Goal: Use online tool/utility: Utilize a website feature to perform a specific function

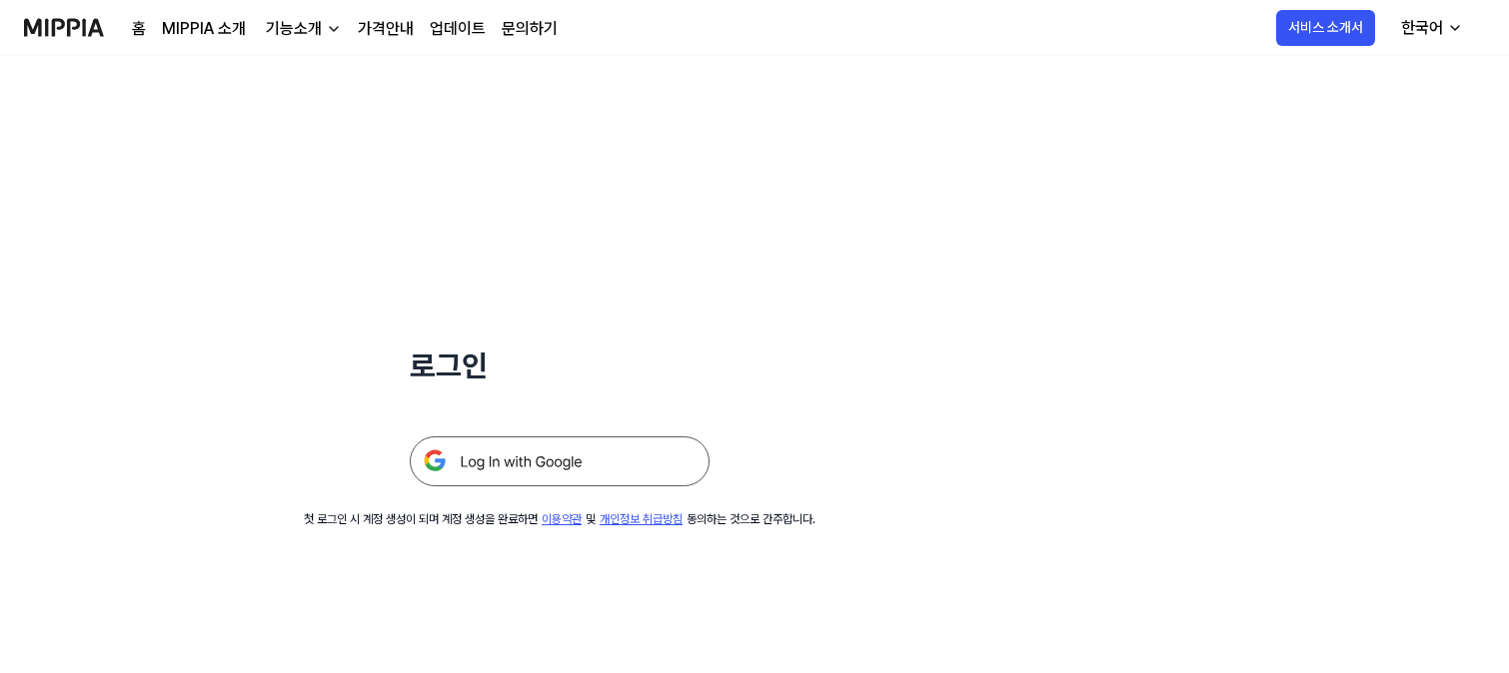
click at [488, 467] on img at bounding box center [560, 462] width 300 height 50
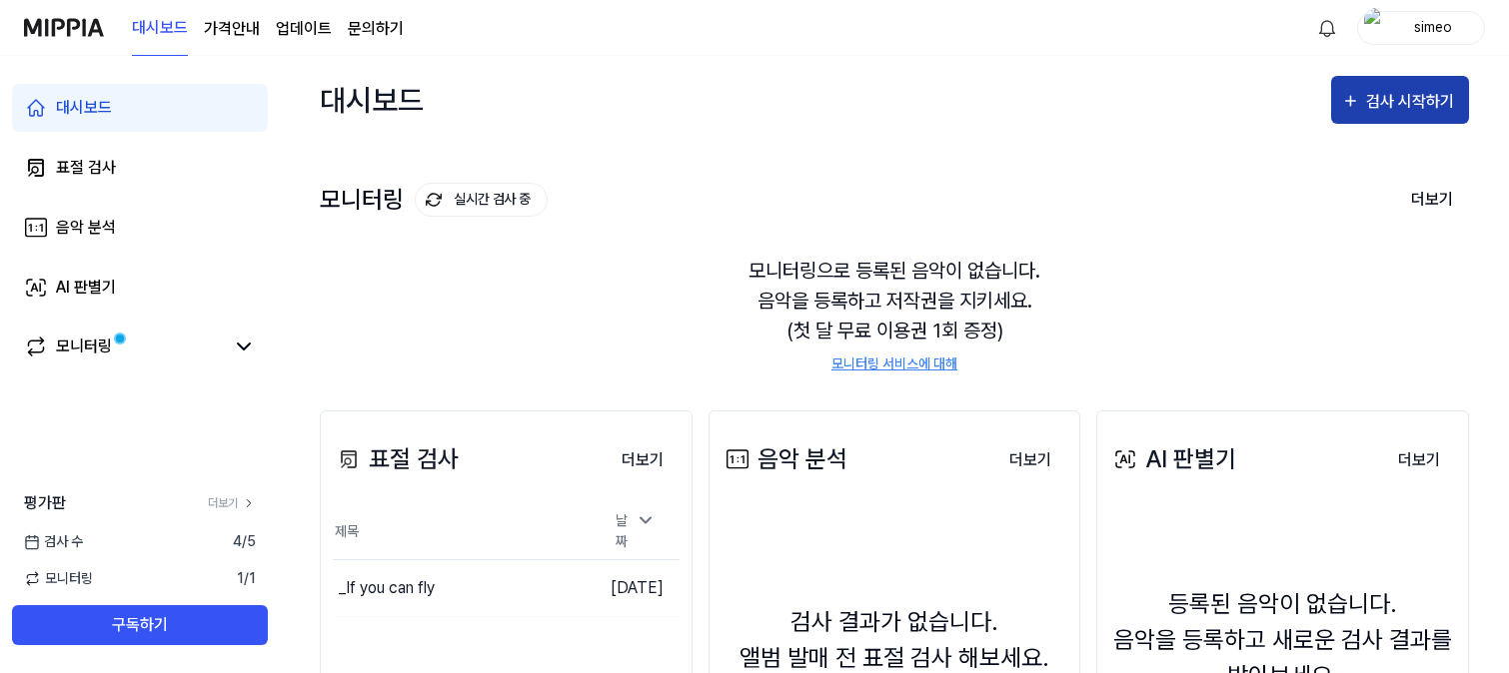
click at [1393, 89] on div "검사 시작하기" at bounding box center [1412, 102] width 93 height 26
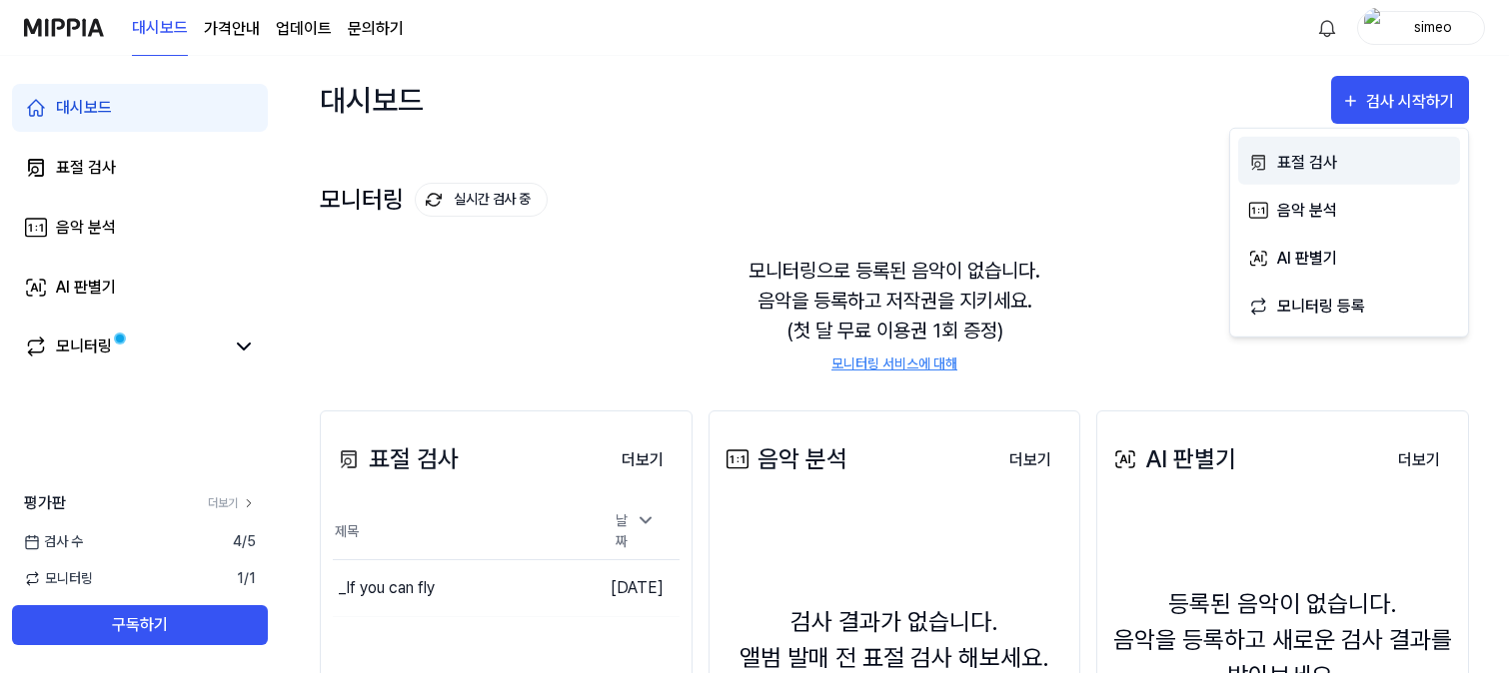
click at [1306, 165] on div "표절 검사" at bounding box center [1364, 162] width 174 height 26
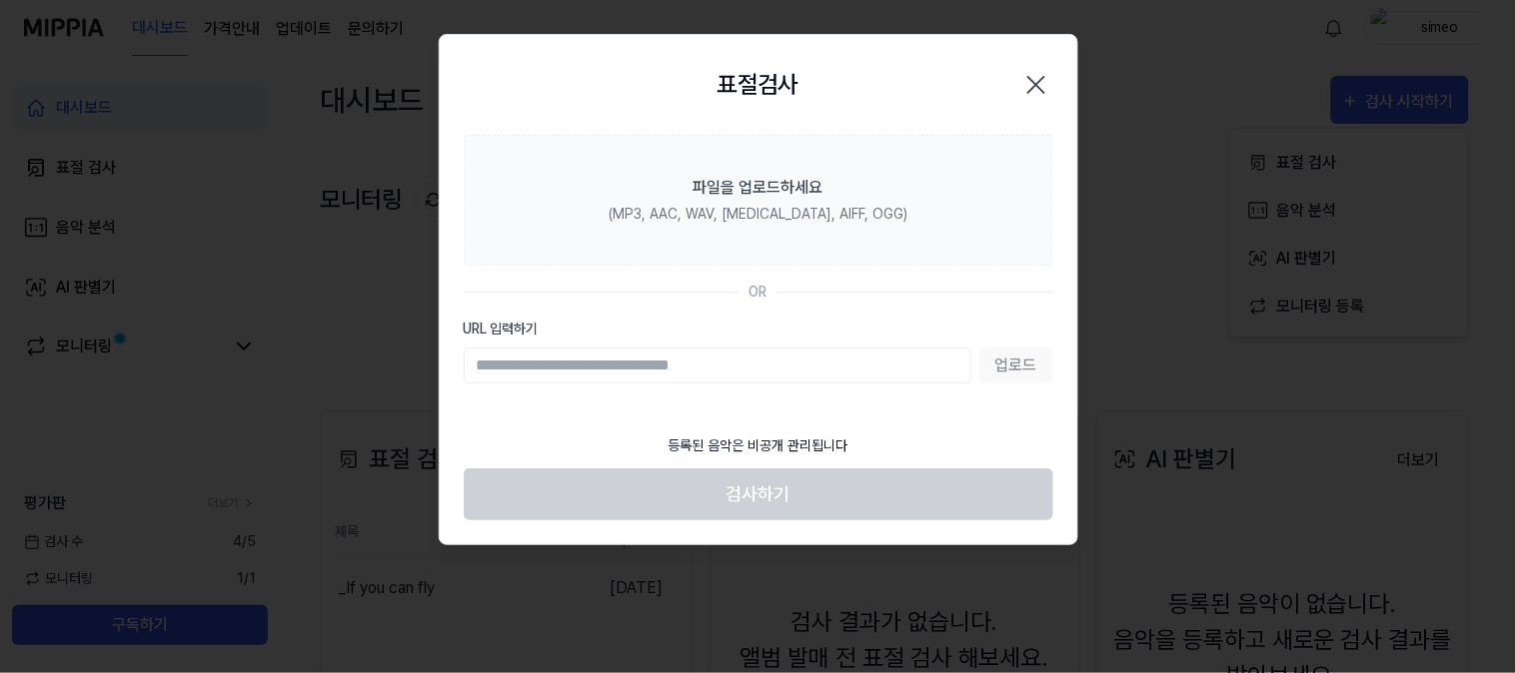
click at [1041, 84] on icon "button" at bounding box center [1036, 85] width 32 height 32
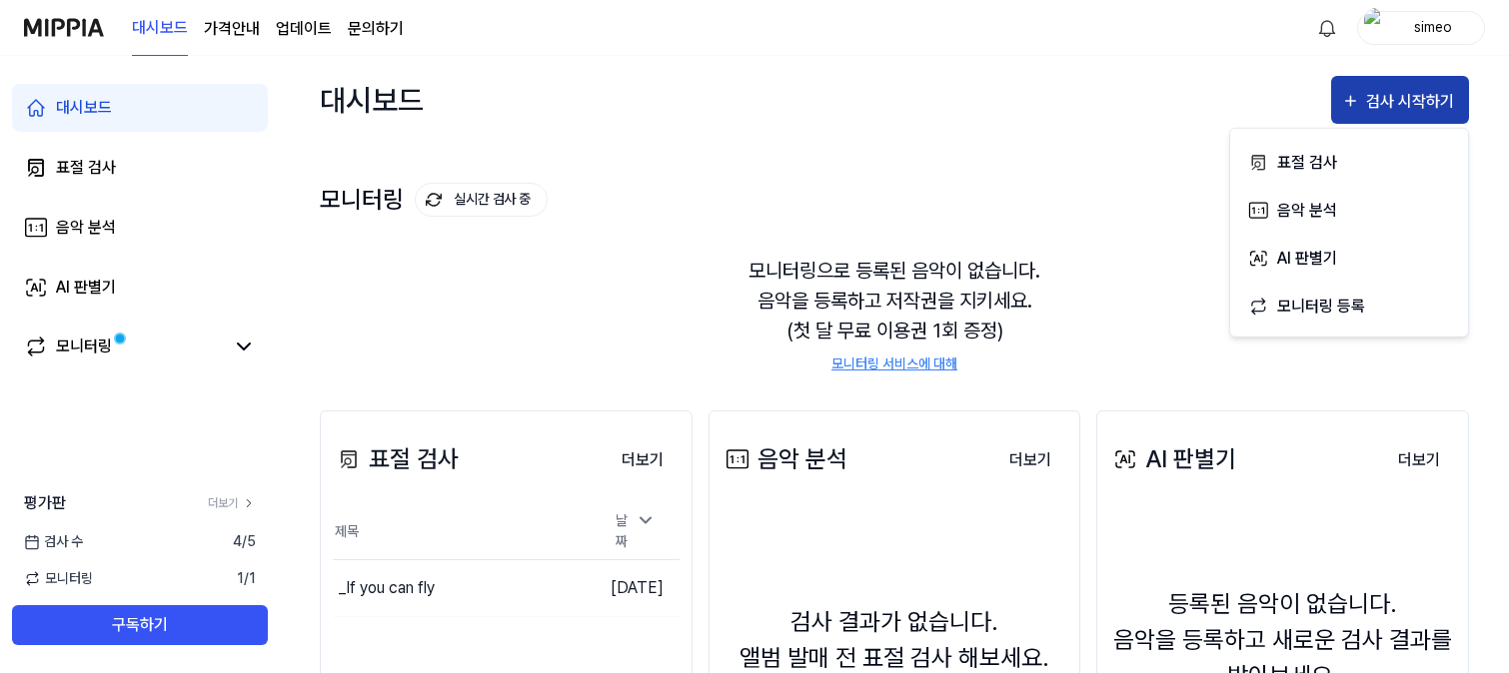
click at [1377, 105] on div "검사 시작하기" at bounding box center [1412, 102] width 93 height 26
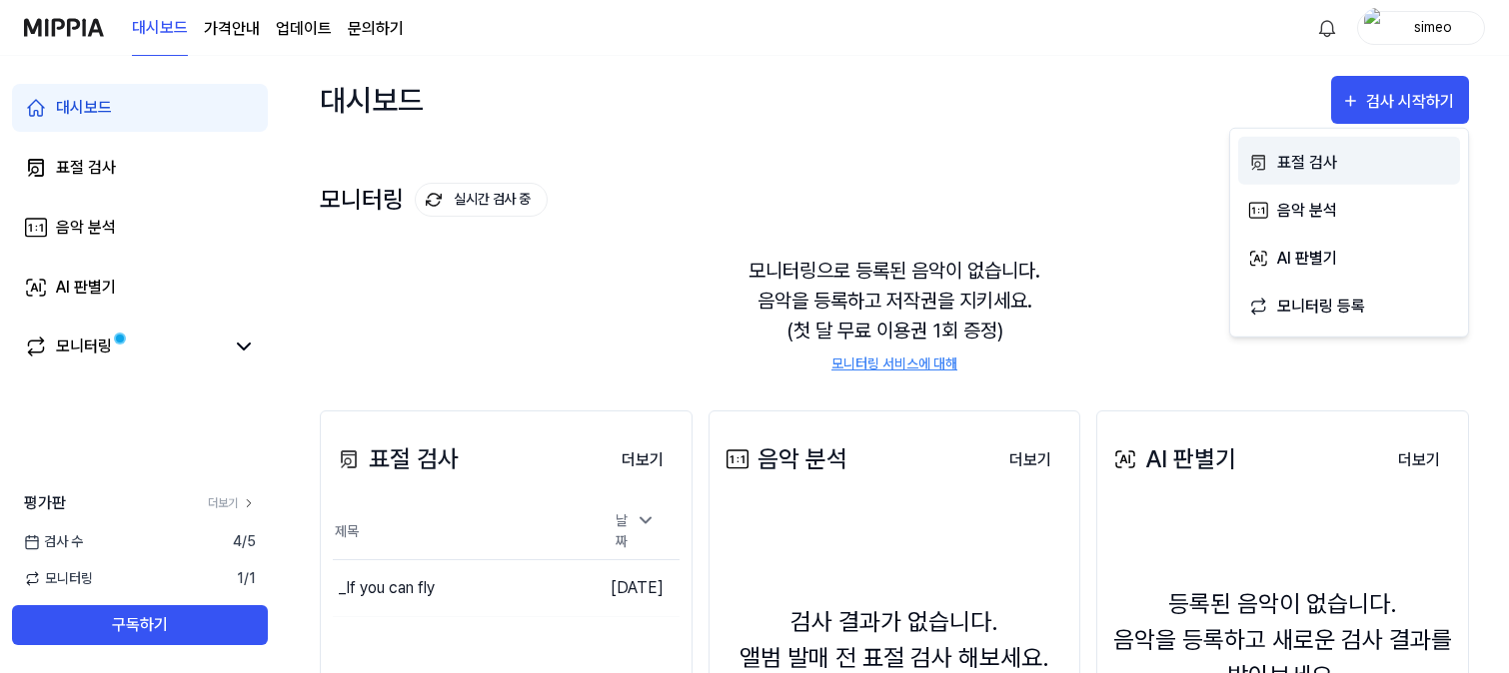
click at [1292, 156] on div "표절 검사" at bounding box center [1364, 162] width 174 height 26
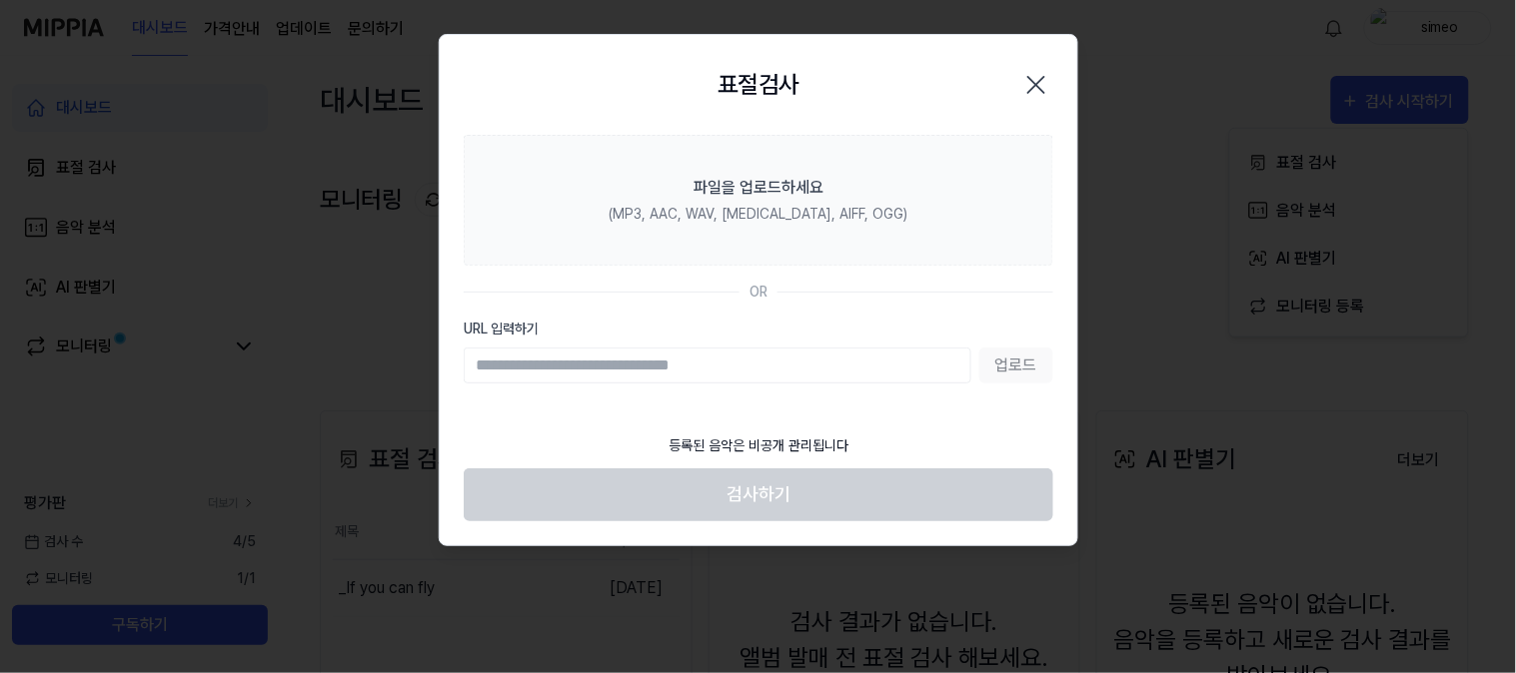
click at [613, 373] on input "URL 입력하기" at bounding box center [718, 366] width 508 height 36
click at [1013, 367] on div "업로드" at bounding box center [759, 366] width 590 height 36
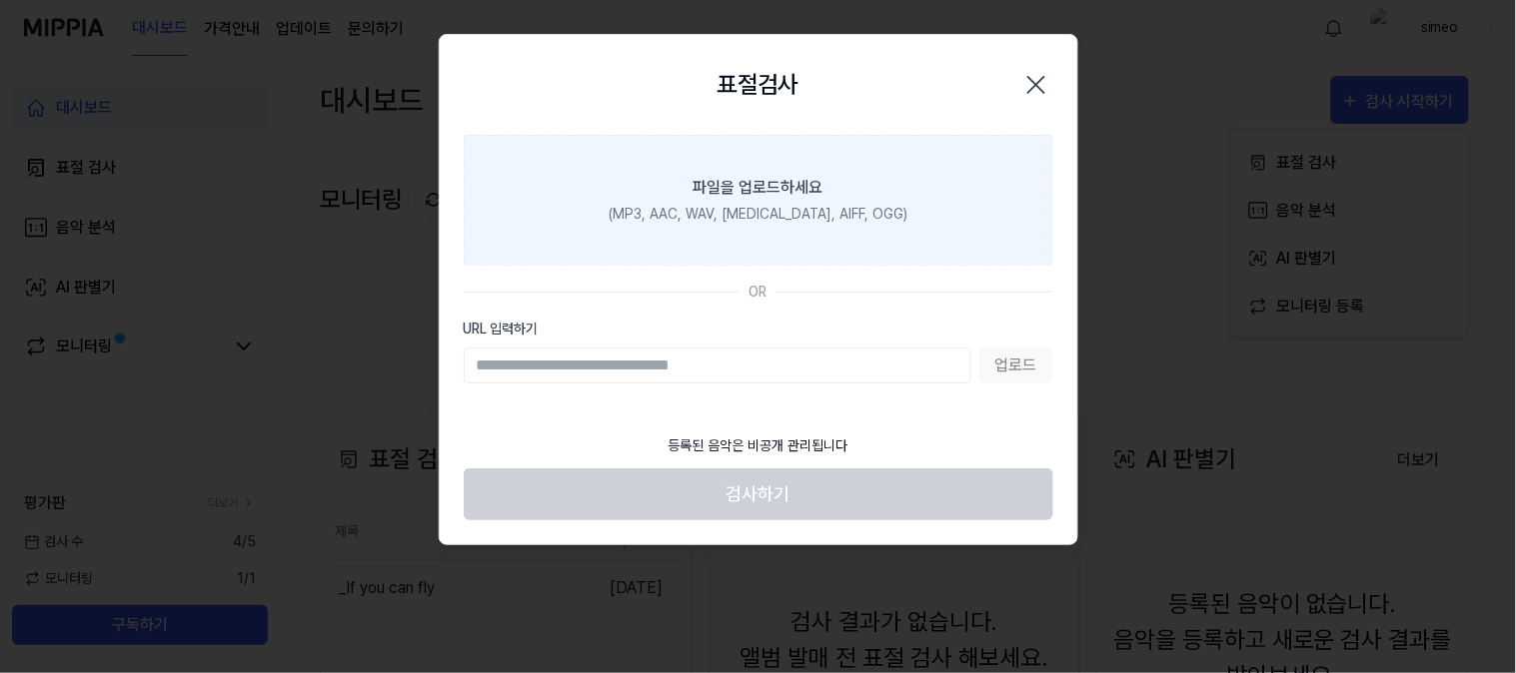
click at [756, 182] on div "파일을 업로드하세요" at bounding box center [758, 188] width 130 height 24
click at [0, 0] on input "파일을 업로드하세요 (MP3, AAC, WAV, [MEDICAL_DATA], AIFF, OGG)" at bounding box center [0, 0] width 0 height 0
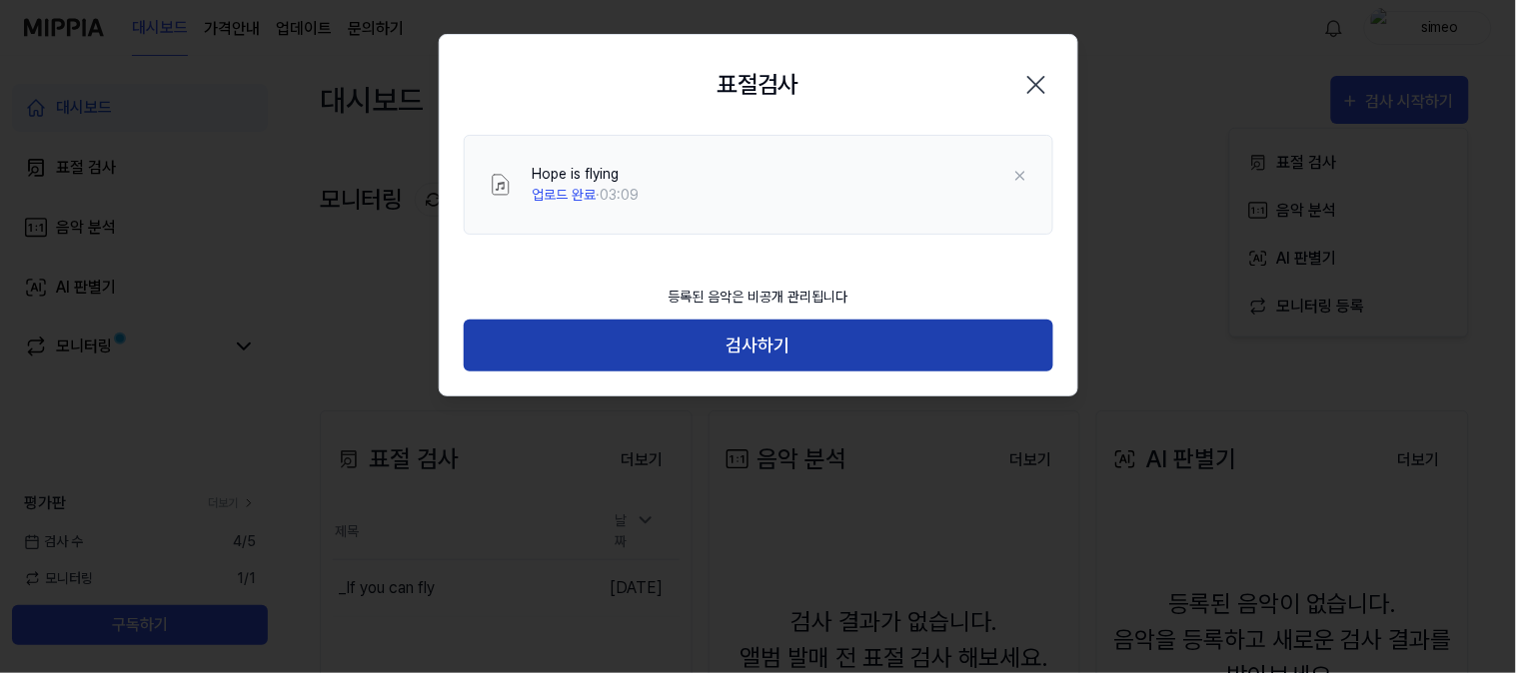
click at [750, 348] on button "검사하기" at bounding box center [759, 346] width 590 height 53
